Goal: Task Accomplishment & Management: Use online tool/utility

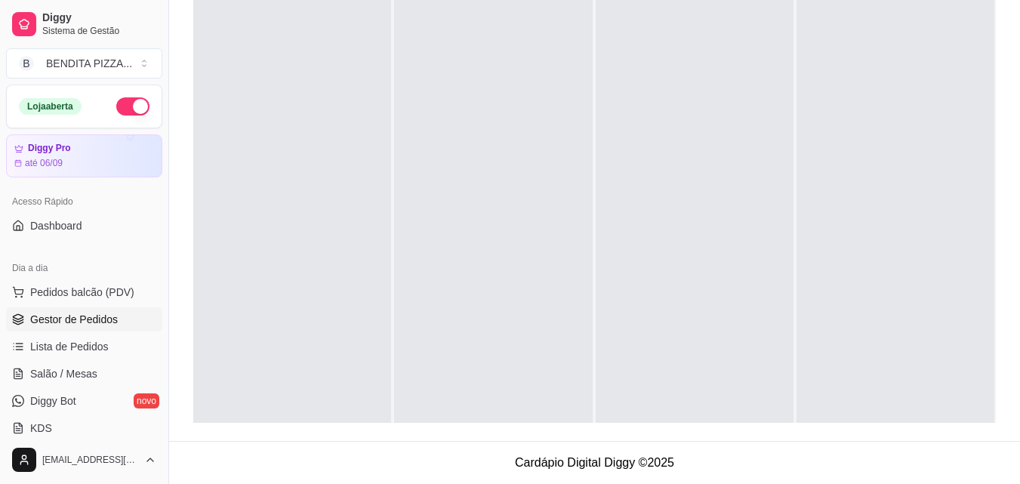
scroll to position [230, 0]
click at [93, 302] on button "Pedidos balcão (PDV)" at bounding box center [84, 292] width 156 height 24
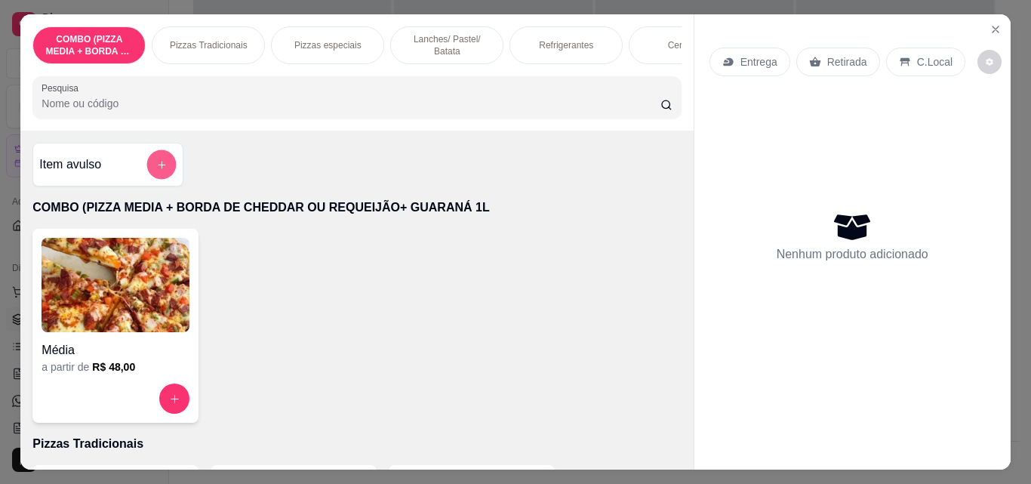
click at [155, 180] on button "add-separate-item" at bounding box center [161, 164] width 29 height 29
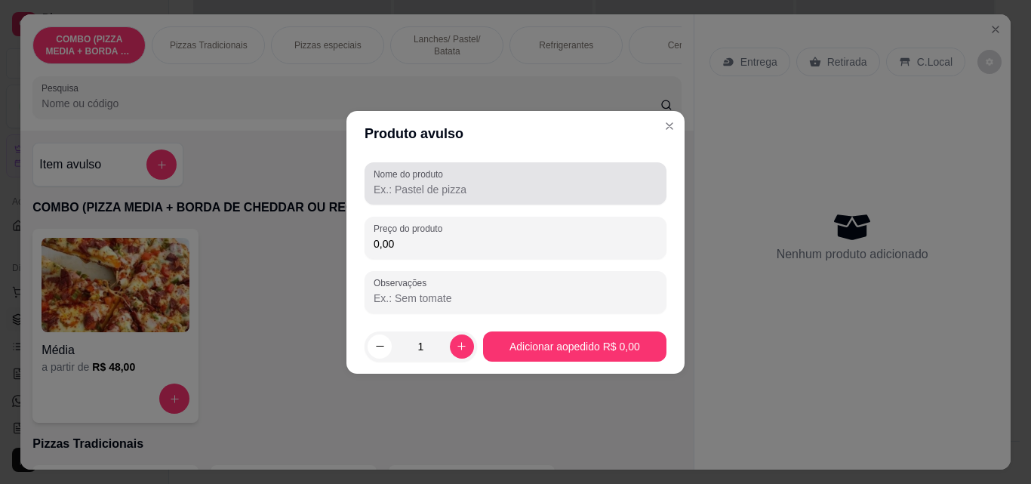
click at [424, 199] on div "Nome do produto" at bounding box center [515, 183] width 302 height 42
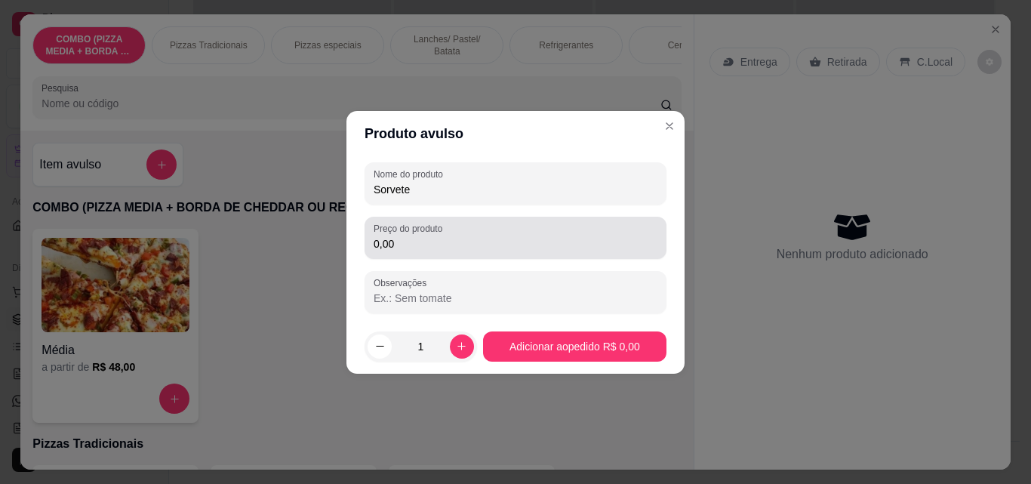
type input "Sorvete"
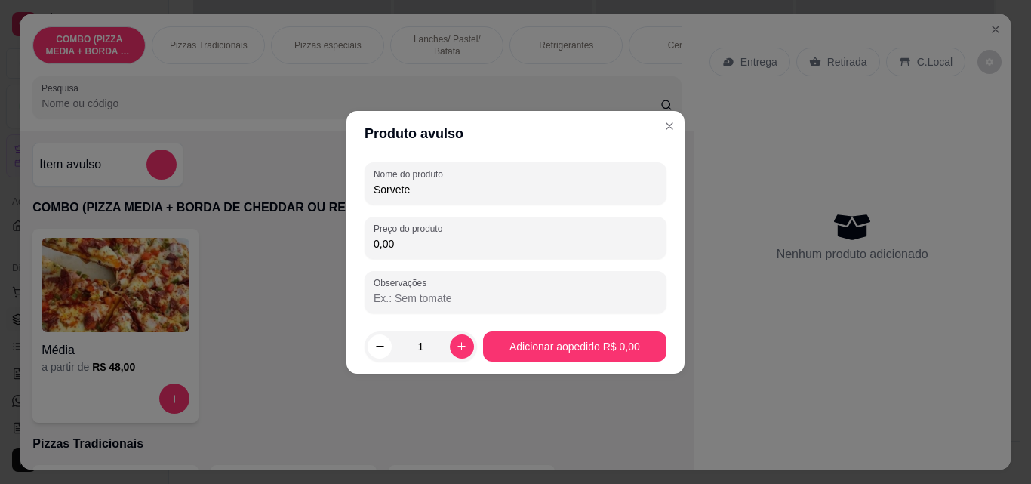
click at [430, 248] on input "0,00" at bounding box center [516, 243] width 284 height 15
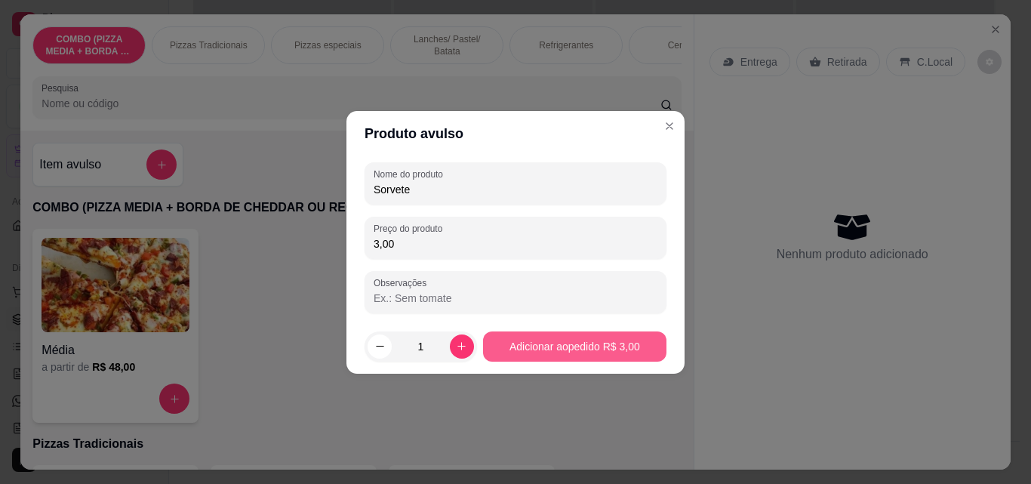
type input "3,00"
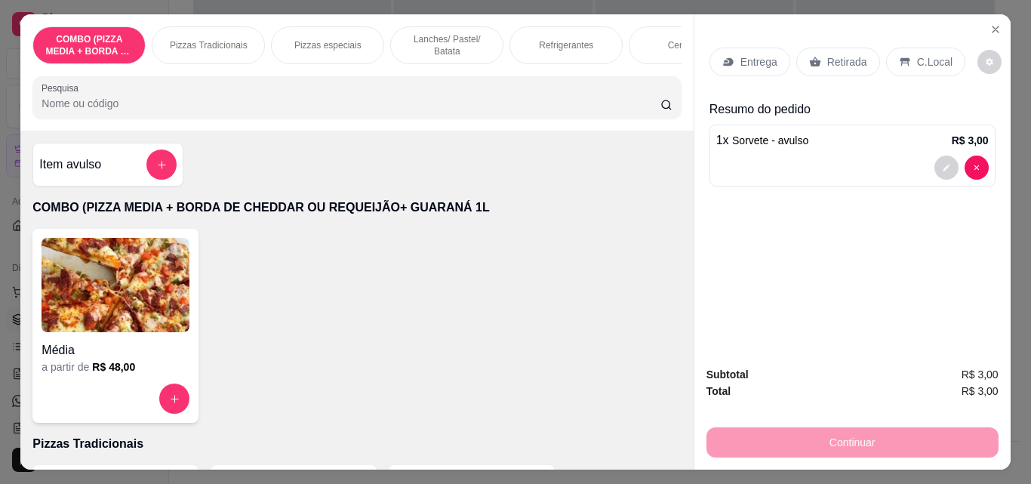
click at [809, 57] on icon at bounding box center [814, 62] width 11 height 10
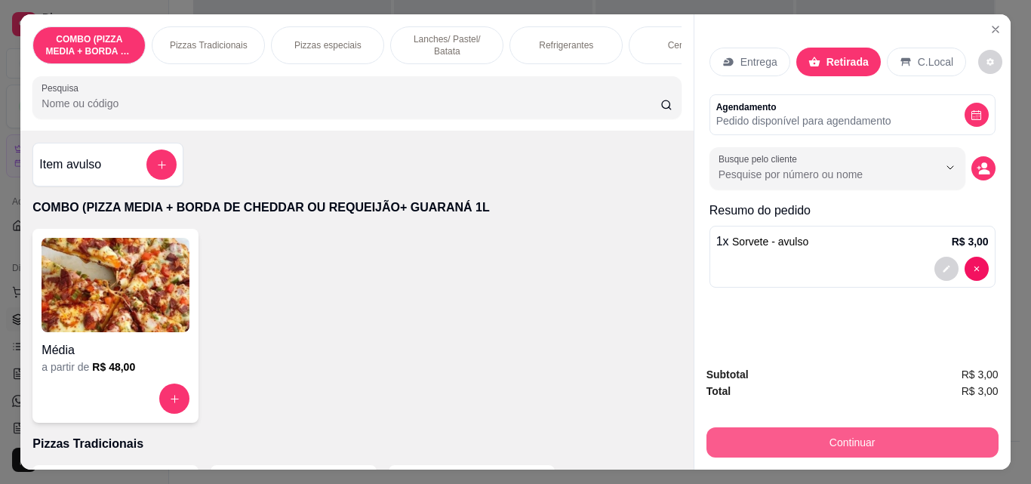
click at [844, 430] on button "Continuar" at bounding box center [852, 442] width 292 height 30
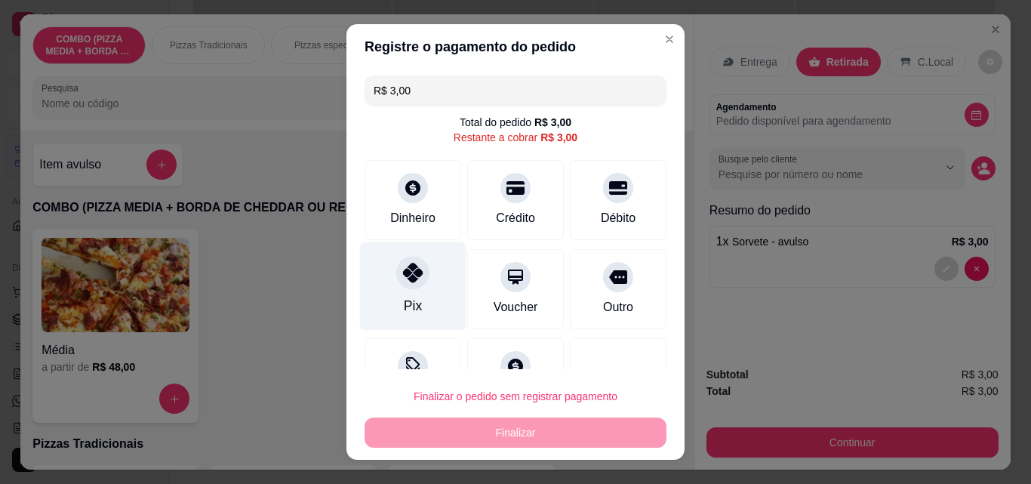
click at [382, 274] on div "Pix" at bounding box center [413, 286] width 106 height 88
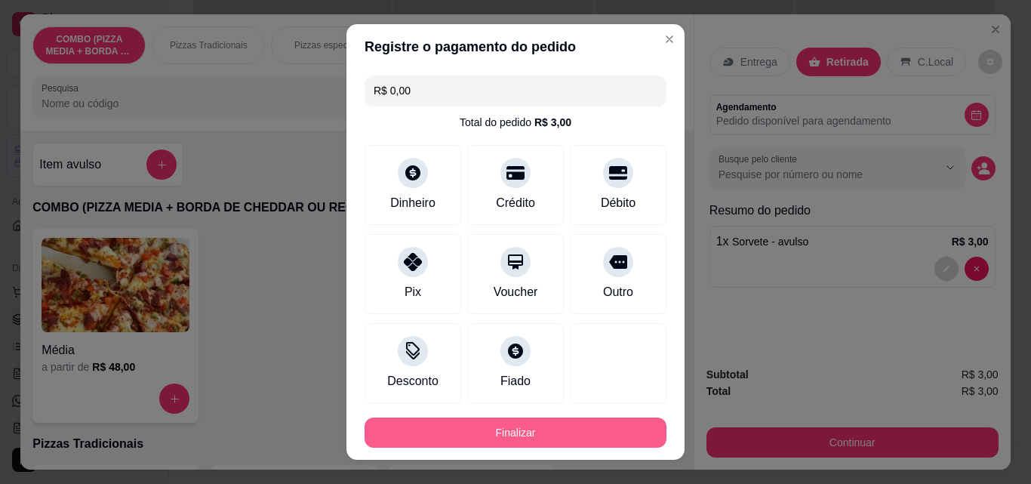
click at [521, 425] on button "Finalizar" at bounding box center [515, 432] width 302 height 30
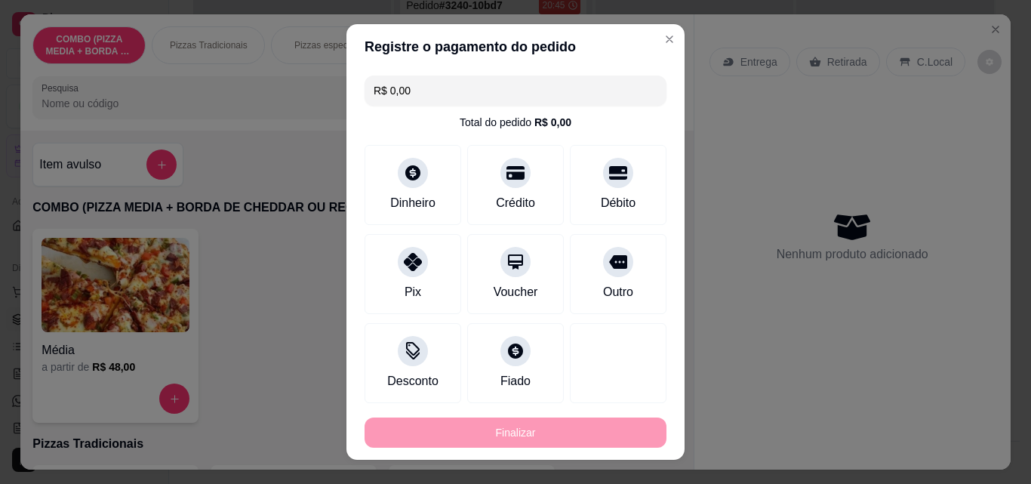
type input "-R$ 3,00"
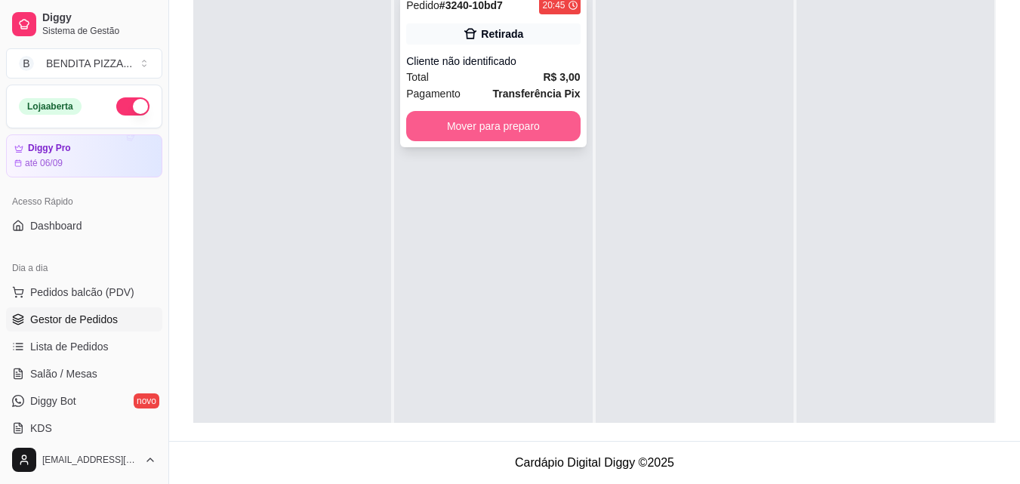
click at [503, 126] on button "Mover para preparo" at bounding box center [493, 126] width 174 height 30
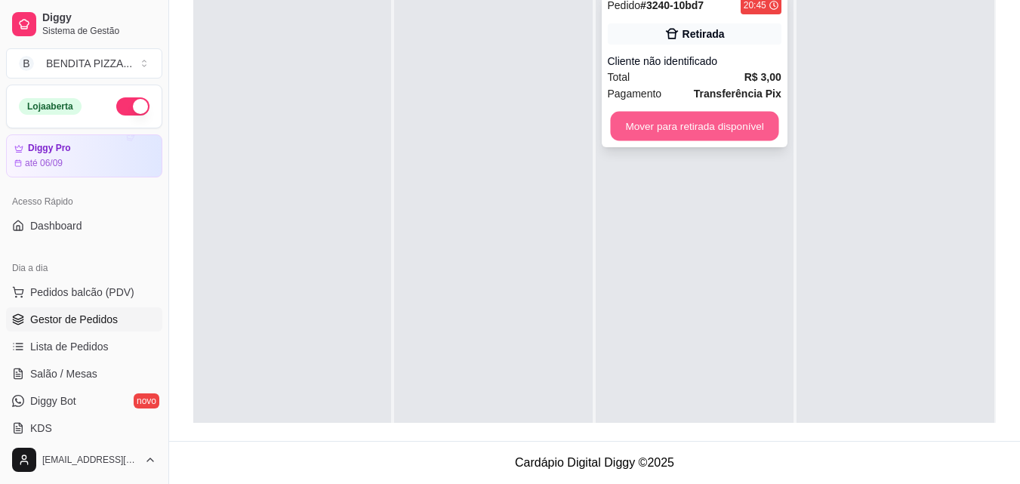
click at [626, 127] on button "Mover para retirada disponível" at bounding box center [694, 126] width 168 height 29
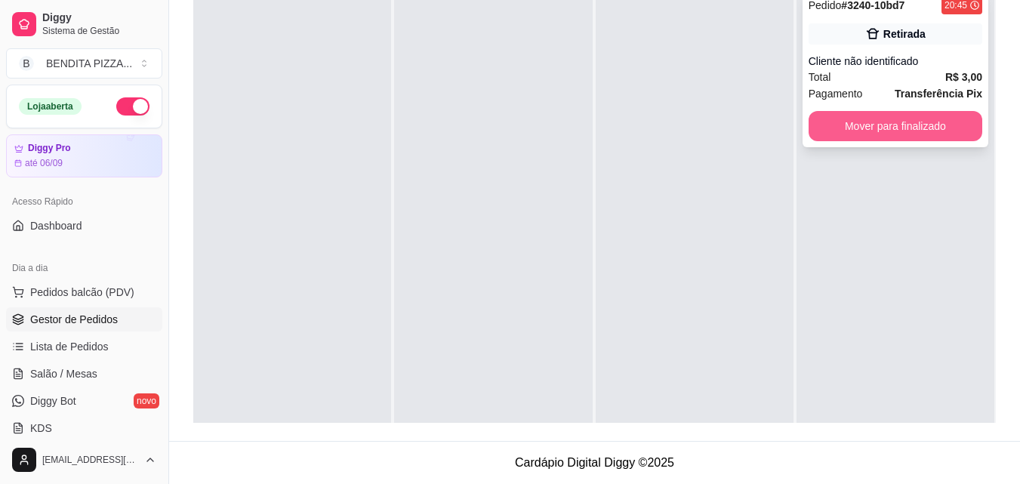
click at [886, 124] on button "Mover para finalizado" at bounding box center [895, 126] width 174 height 30
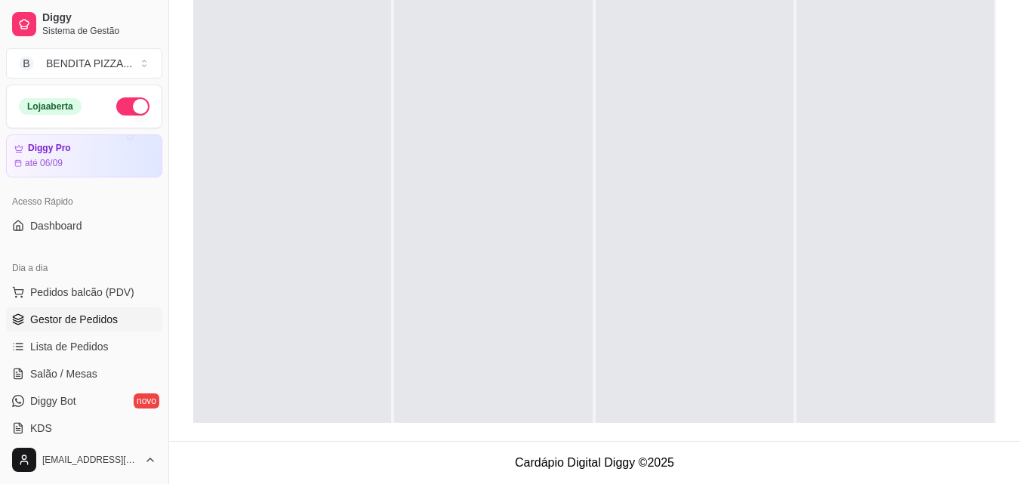
click at [94, 304] on ul "Pedidos balcão (PDV) Gestor de Pedidos Lista de Pedidos Salão / Mesas Diggy Bot…" at bounding box center [84, 360] width 156 height 160
click at [86, 288] on span "Pedidos balcão (PDV)" at bounding box center [82, 292] width 104 height 15
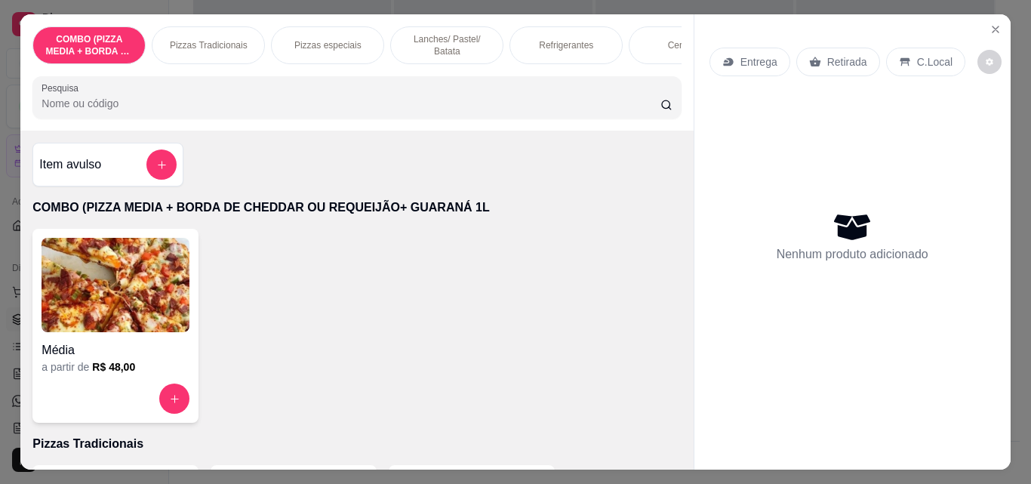
click at [522, 40] on div "Refrigerantes" at bounding box center [565, 45] width 113 height 38
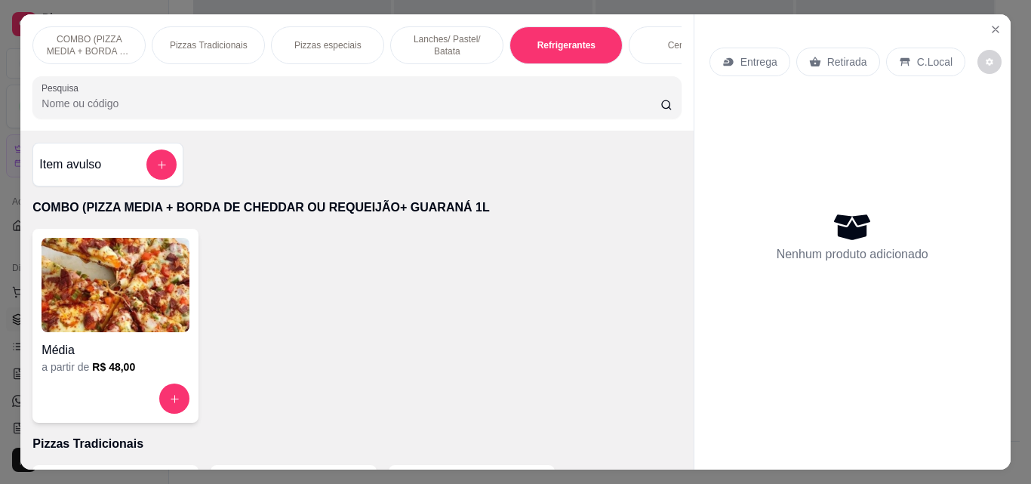
scroll to position [39, 0]
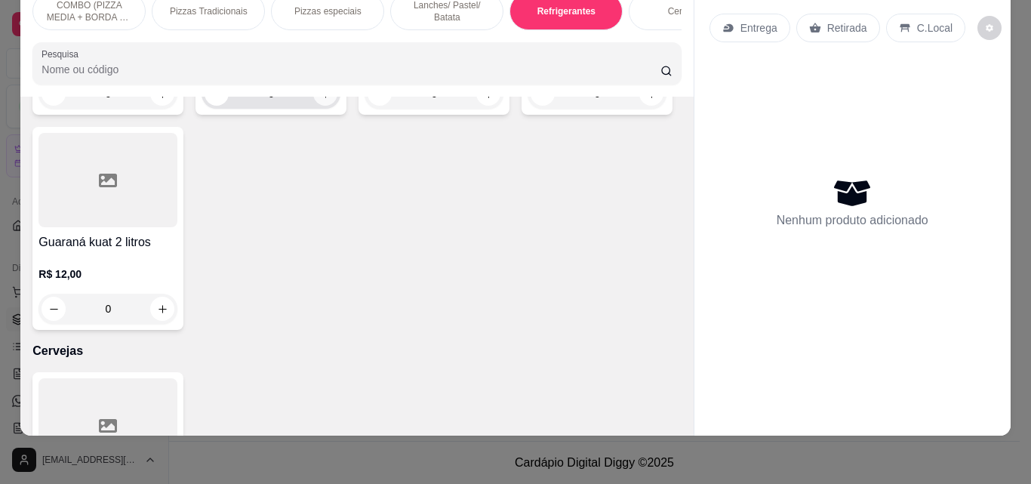
click at [324, 100] on icon "increase-product-quantity" at bounding box center [325, 93] width 11 height 11
type input "1"
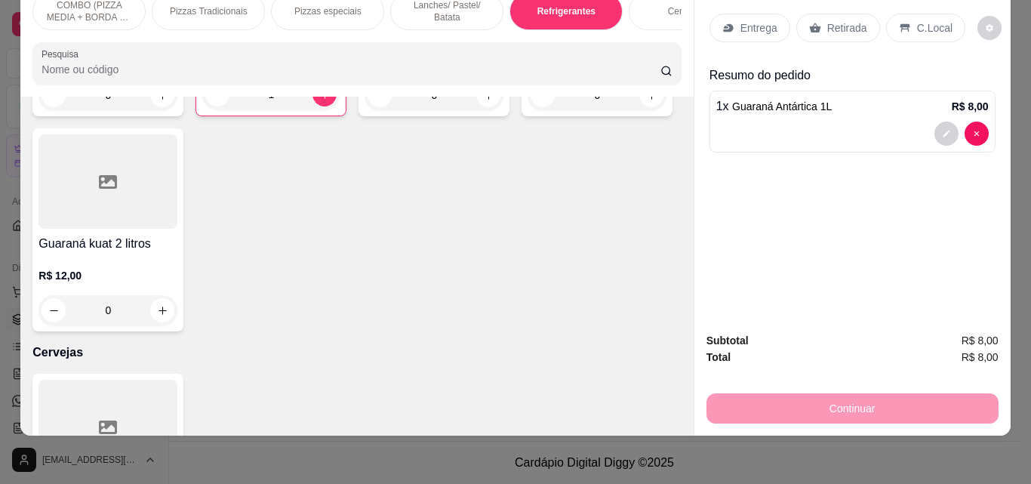
click at [844, 20] on p "Retirada" at bounding box center [847, 27] width 40 height 15
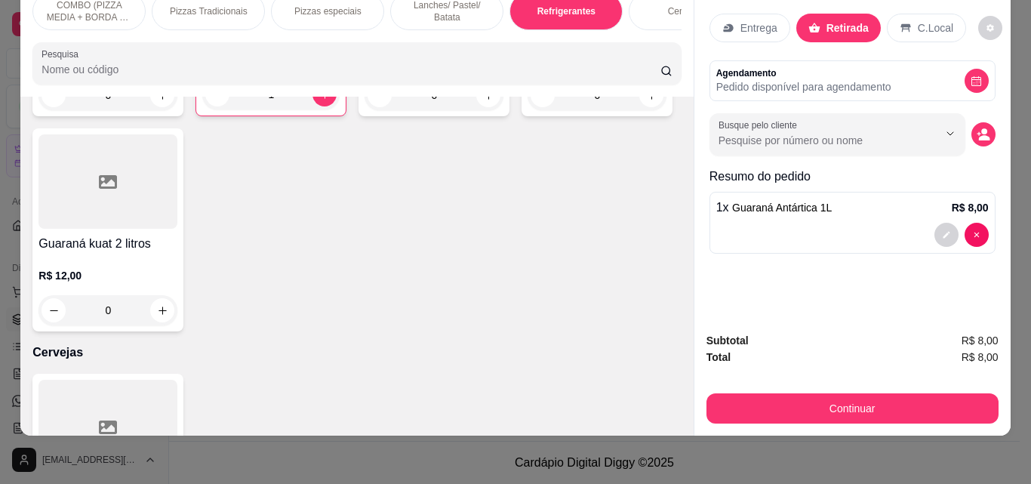
click at [935, 20] on p "C.Local" at bounding box center [935, 27] width 35 height 15
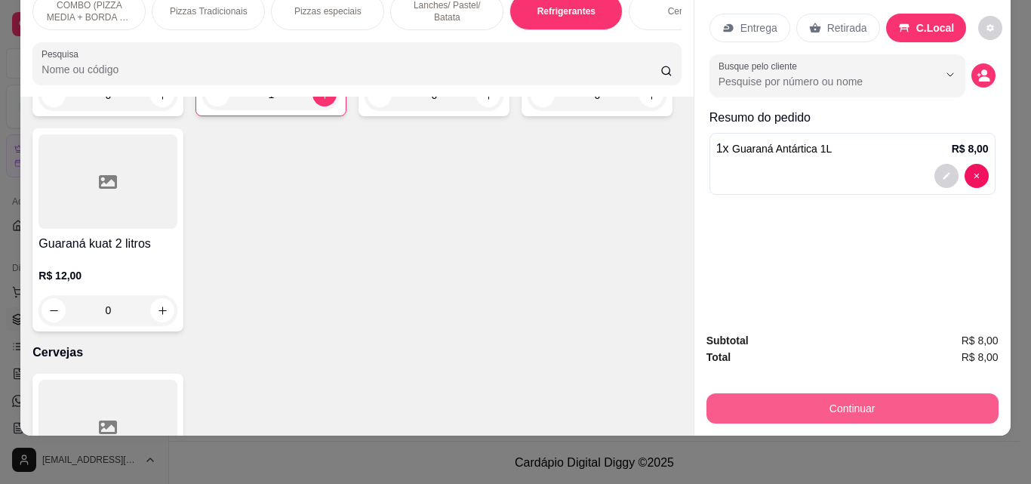
click at [933, 408] on button "Continuar" at bounding box center [852, 408] width 292 height 30
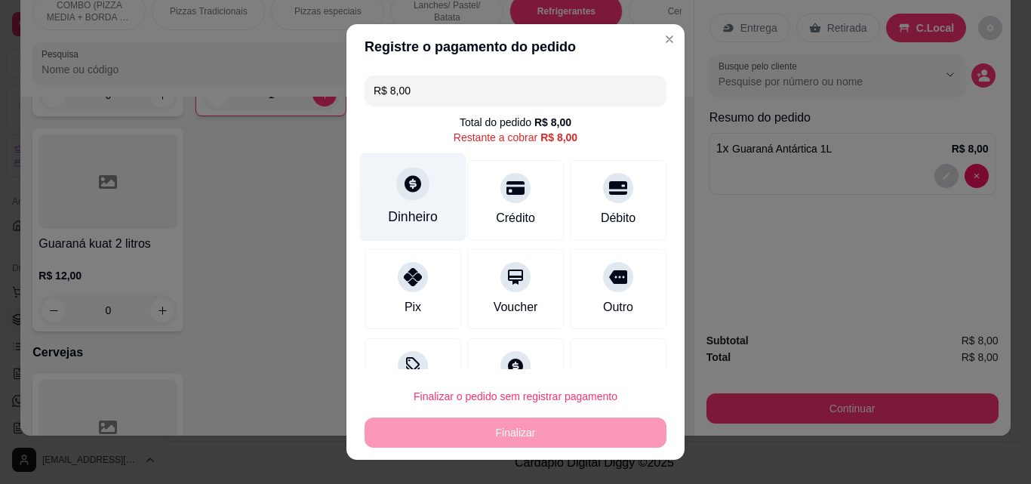
click at [413, 226] on div "Dinheiro" at bounding box center [413, 217] width 50 height 20
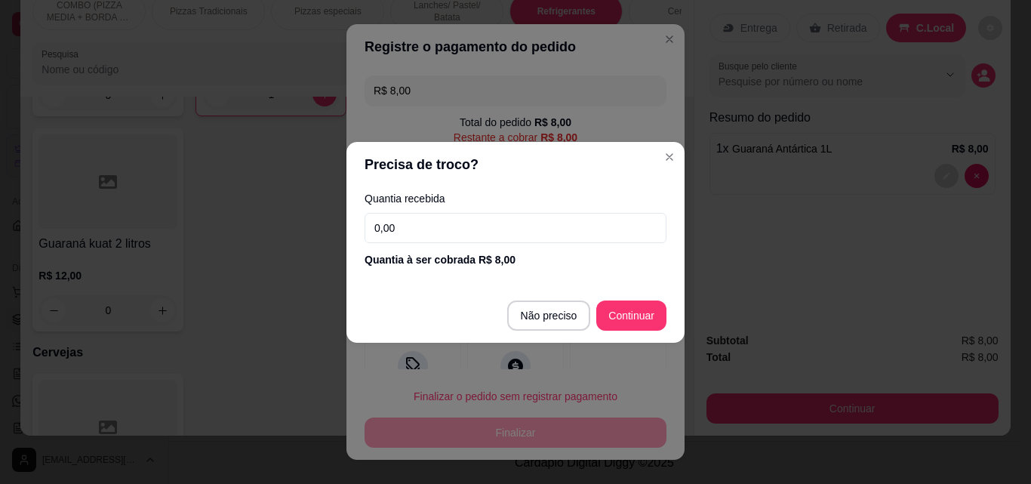
click at [413, 230] on input "0,00" at bounding box center [515, 228] width 302 height 30
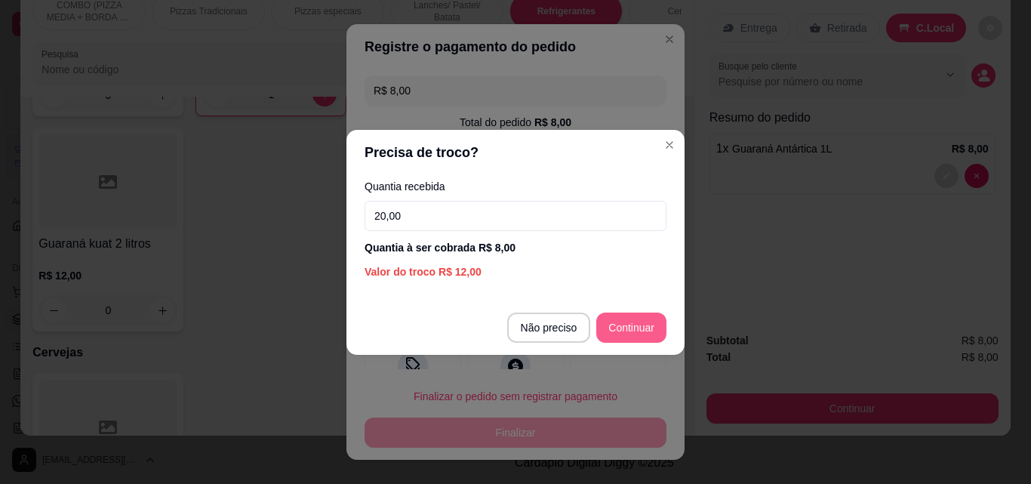
type input "20,00"
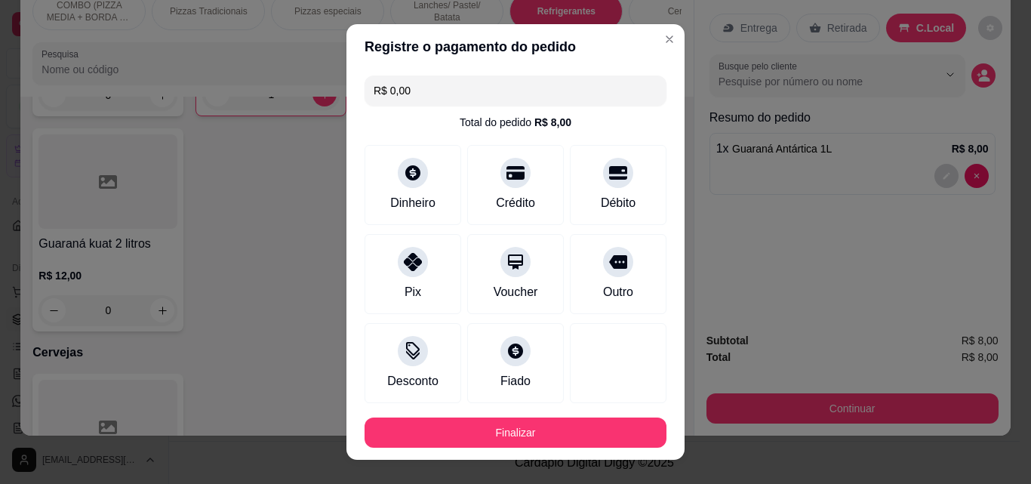
type input "R$ 0,00"
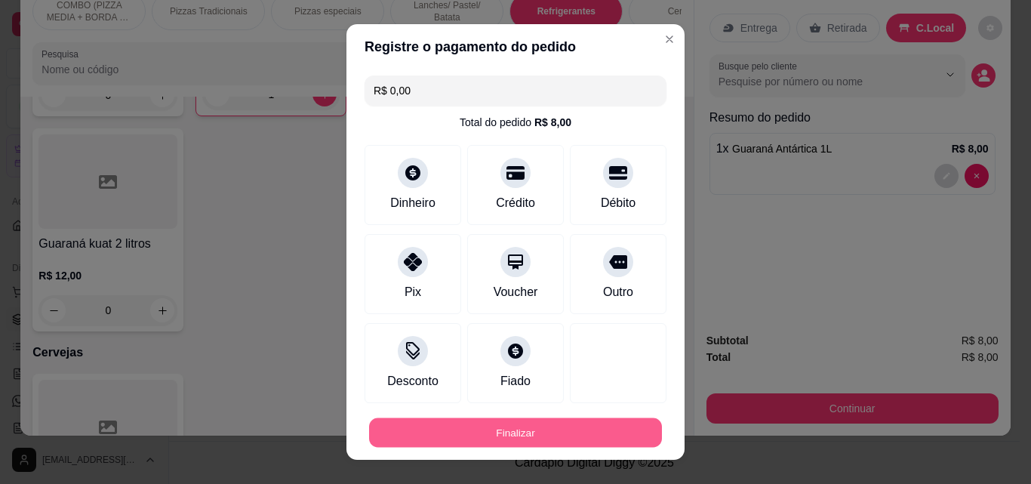
click at [597, 435] on button "Finalizar" at bounding box center [515, 432] width 293 height 29
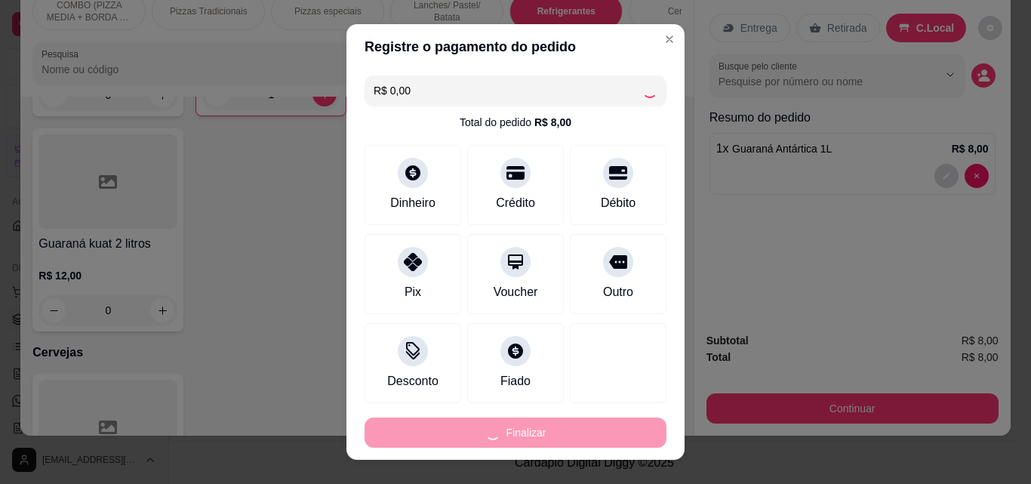
type input "0"
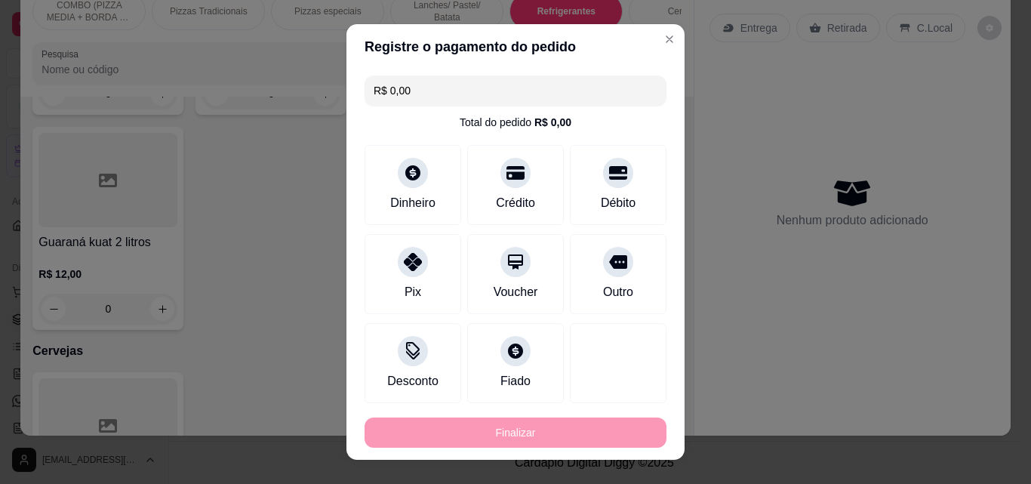
type input "-R$ 8,00"
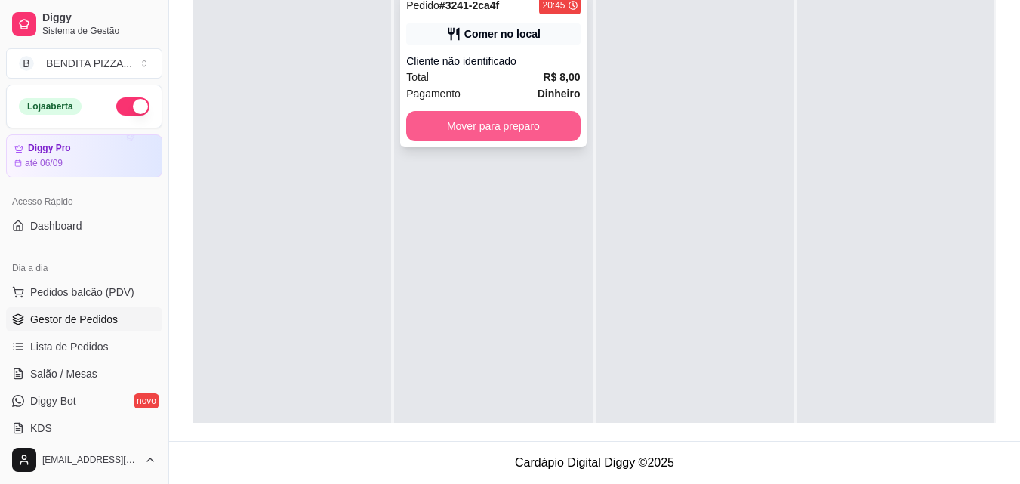
click at [516, 122] on button "Mover para preparo" at bounding box center [493, 126] width 174 height 30
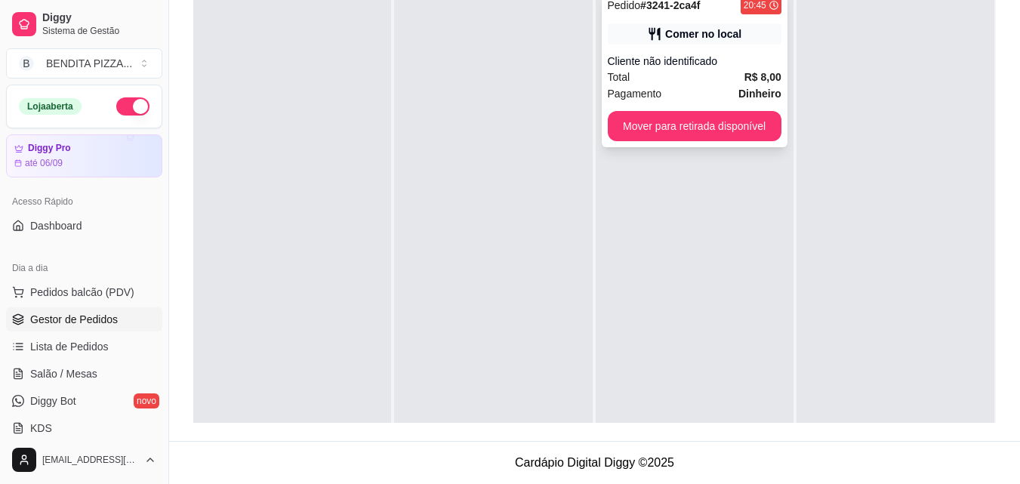
click at [663, 144] on div "Pedido # 3241-2ca4f 20:45 Comer no local Cliente não identificado Total R$ 8,00…" at bounding box center [694, 68] width 186 height 157
click at [748, 119] on button "Mover para retirada disponível" at bounding box center [694, 126] width 174 height 30
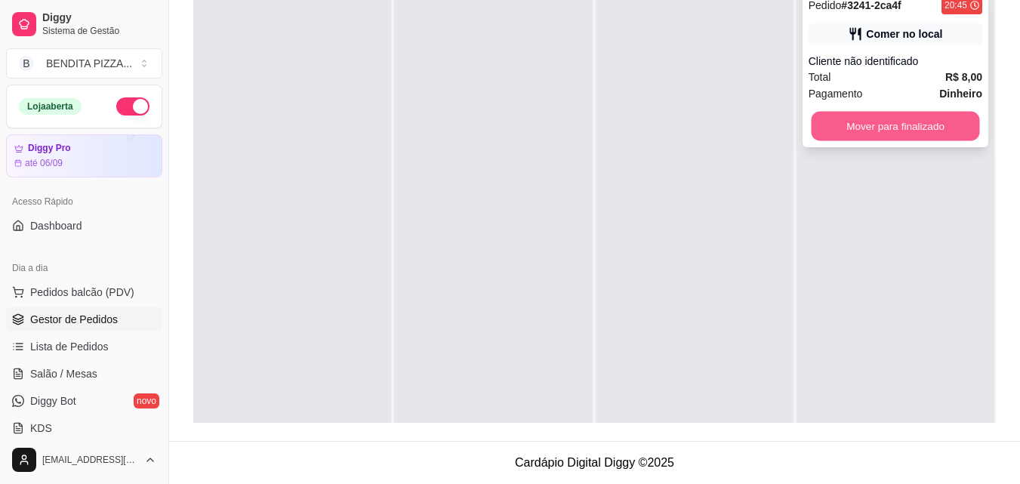
click at [852, 122] on button "Mover para finalizado" at bounding box center [894, 126] width 168 height 29
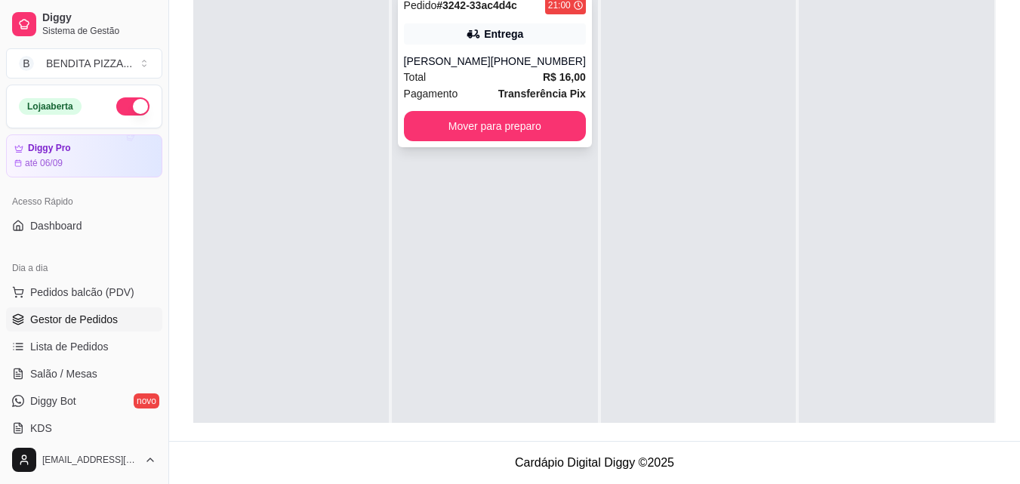
click at [518, 67] on div "[PHONE_NUMBER]" at bounding box center [538, 61] width 95 height 15
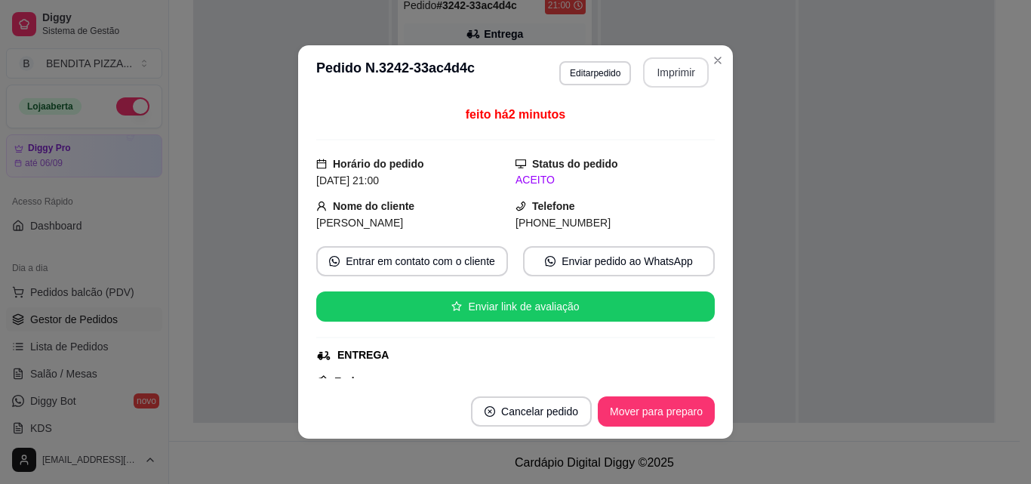
click at [678, 73] on button "Imprimir" at bounding box center [676, 72] width 66 height 30
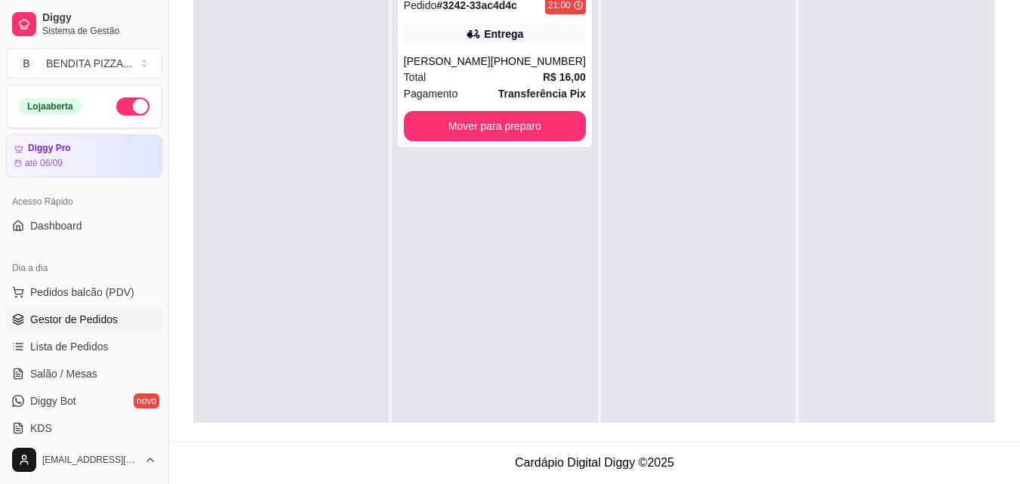
click at [706, 56] on div at bounding box center [698, 223] width 195 height 484
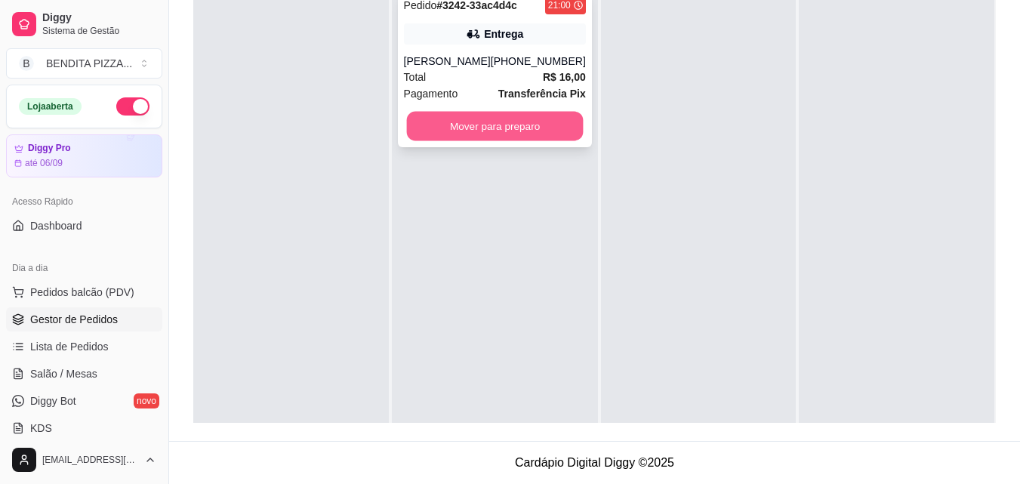
click at [481, 121] on button "Mover para preparo" at bounding box center [494, 126] width 177 height 29
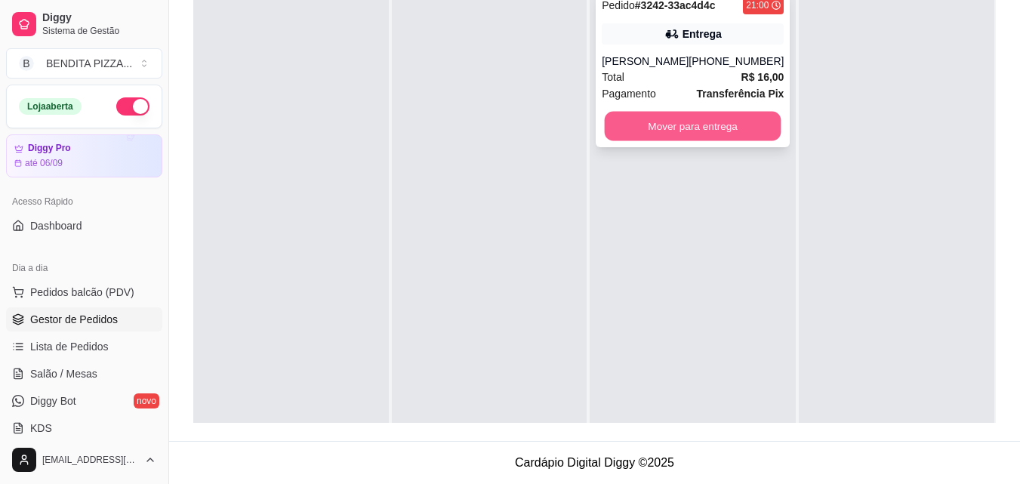
click at [740, 134] on button "Mover para entrega" at bounding box center [692, 126] width 177 height 29
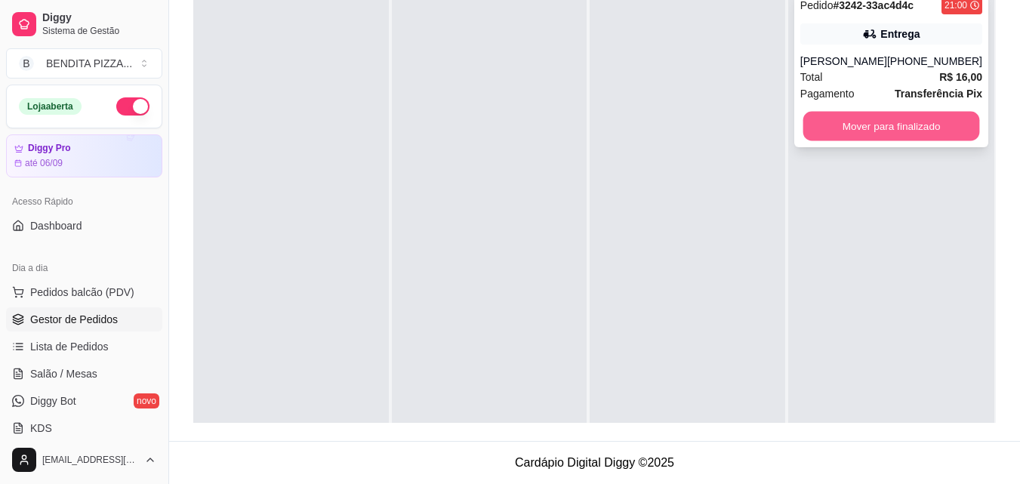
click at [895, 118] on button "Mover para finalizado" at bounding box center [890, 126] width 177 height 29
